Goal: Navigation & Orientation: Find specific page/section

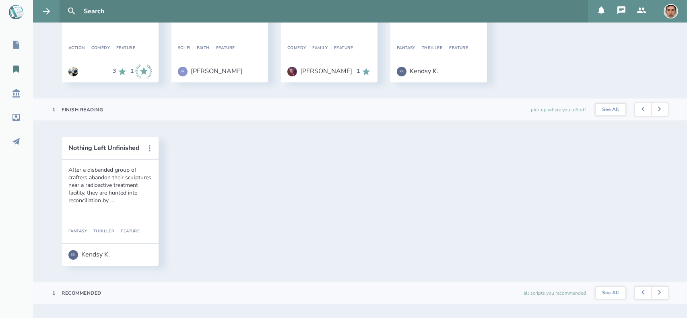
scroll to position [154, 0]
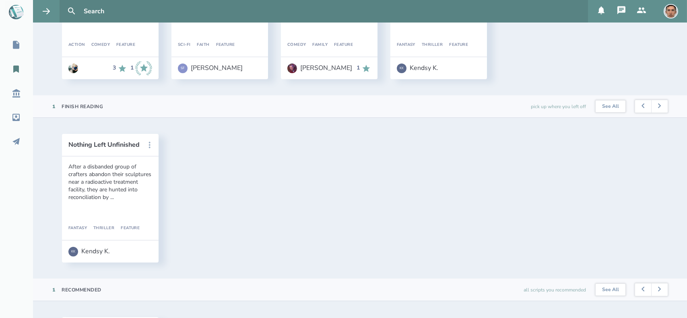
click at [150, 148] on icon at bounding box center [150, 145] width 10 height 10
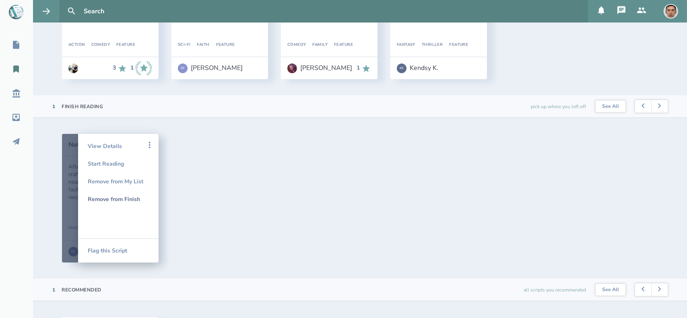
click at [127, 200] on div "Remove from Finish" at bounding box center [118, 199] width 61 height 18
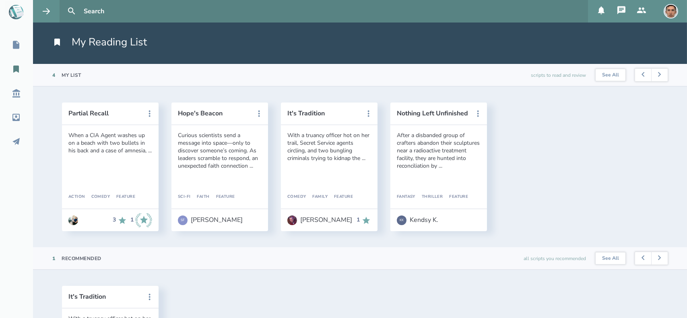
scroll to position [0, 0]
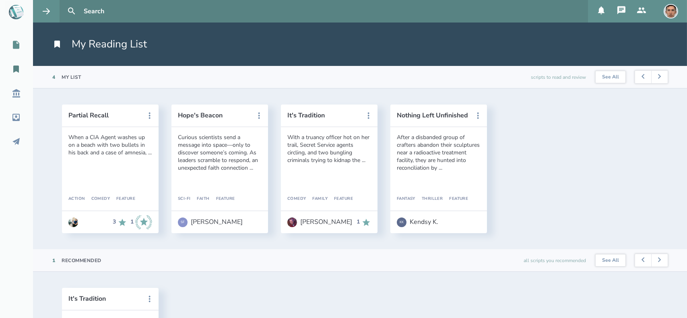
click at [14, 46] on icon at bounding box center [16, 45] width 6 height 8
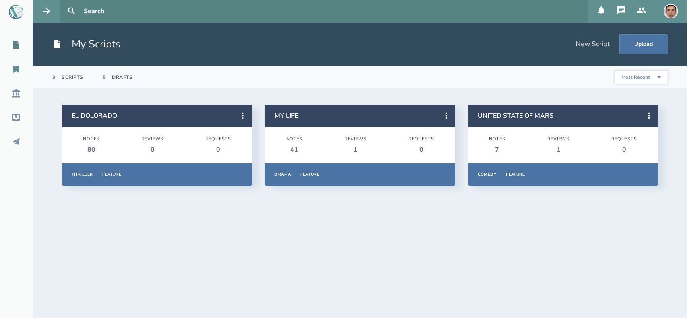
click at [15, 74] on link "My Reading List" at bounding box center [16, 69] width 33 height 18
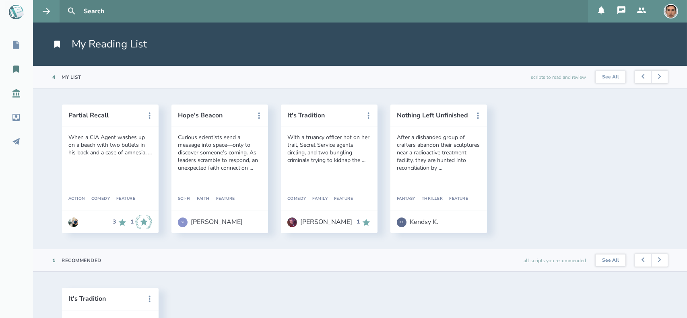
click at [18, 92] on icon at bounding box center [16, 94] width 10 height 10
